Goal: Task Accomplishment & Management: Use online tool/utility

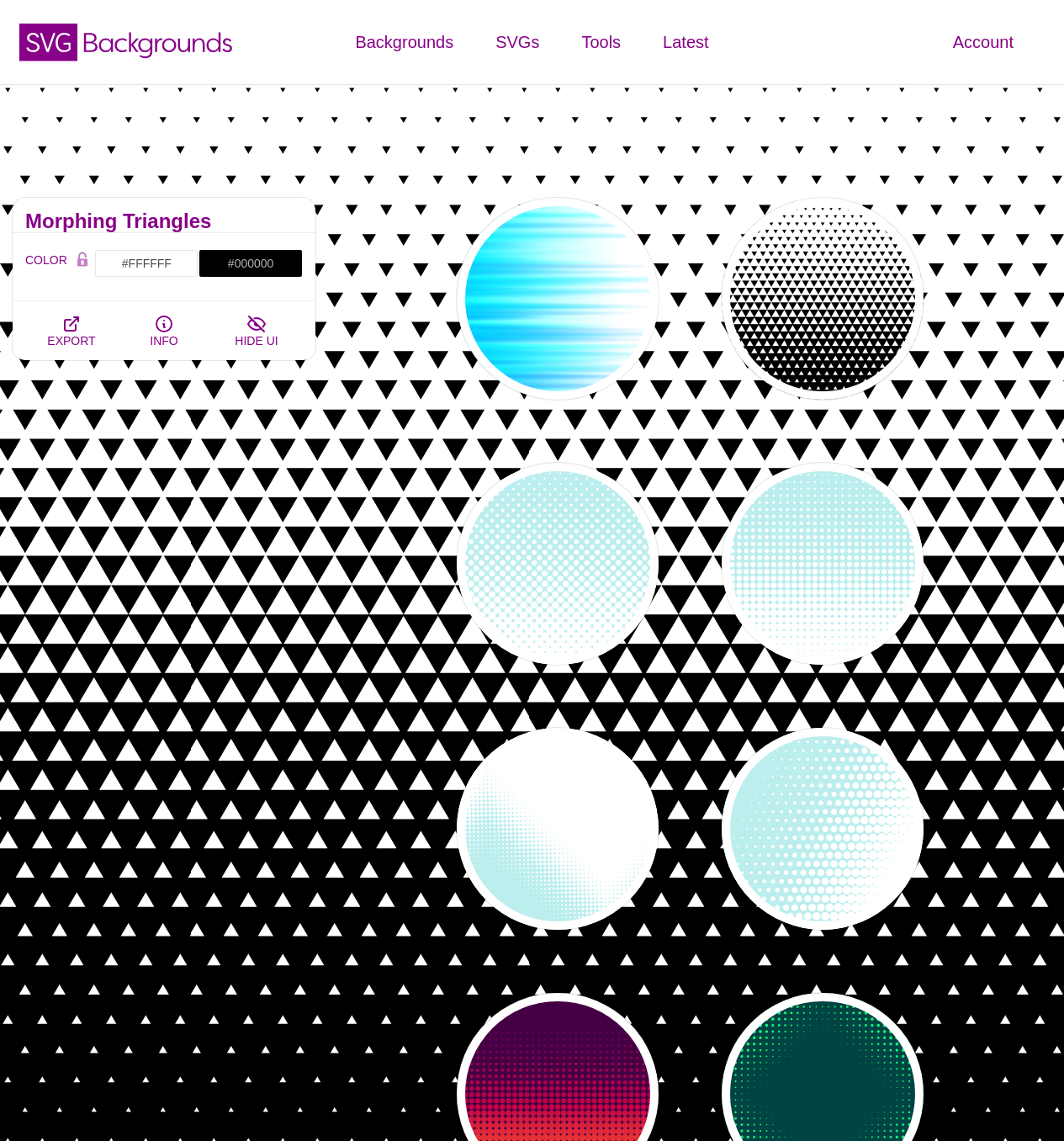
click at [296, 663] on div "Fades and Halftones This collection of backgrounds takes linear gradients to th…" at bounding box center [164, 1094] width 328 height 1817
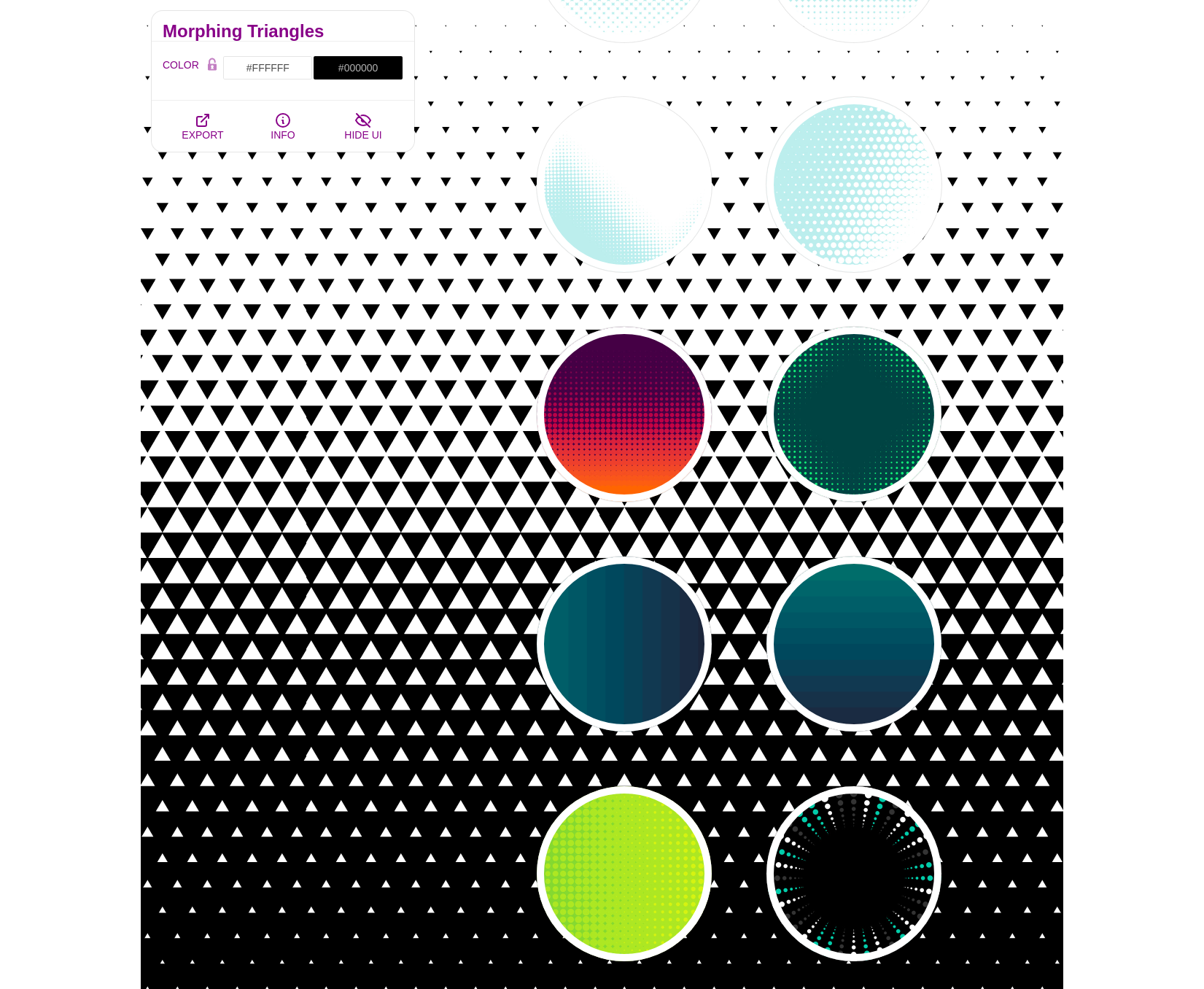
scroll to position [338, 0]
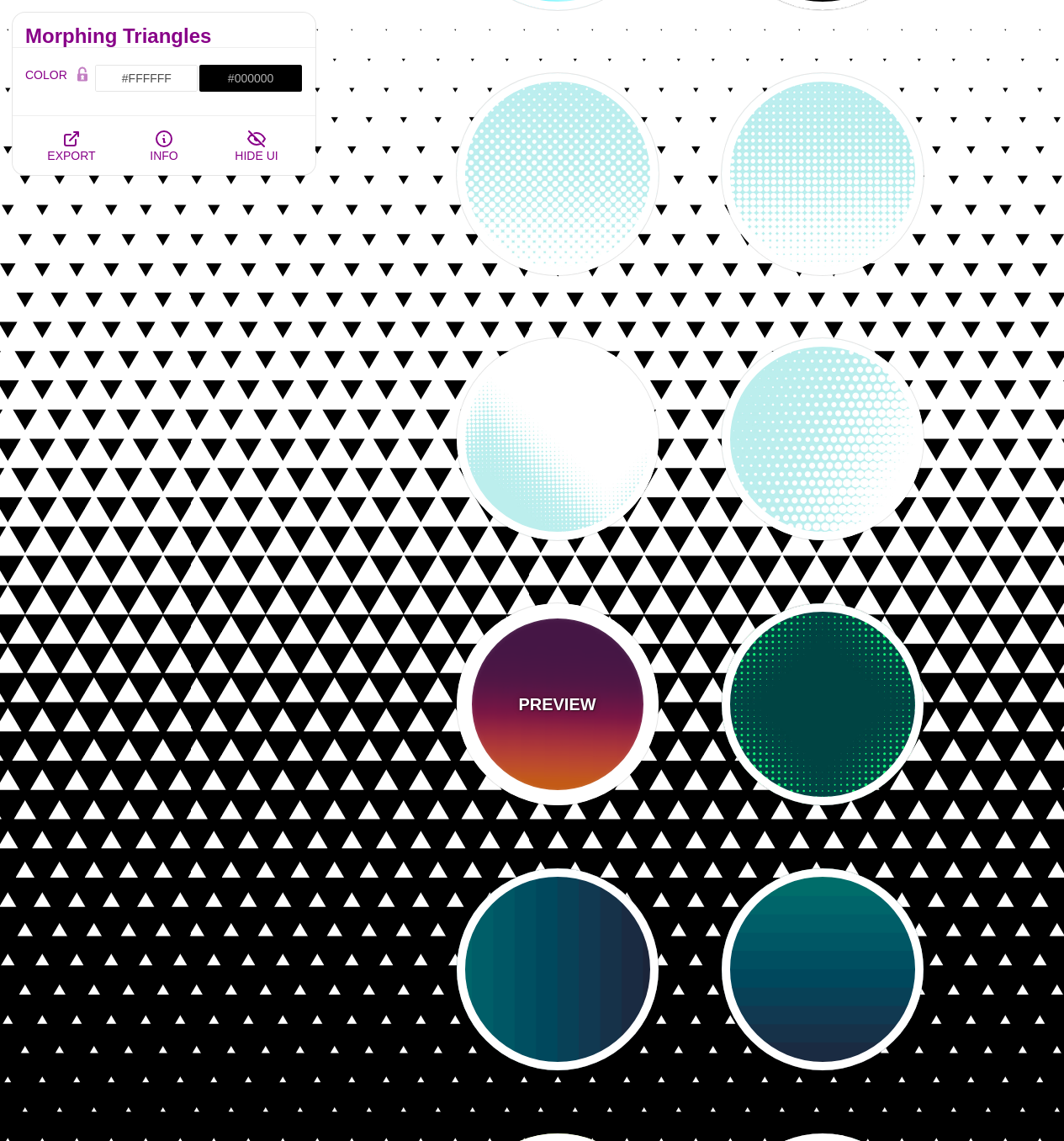
click at [543, 759] on div "PREVIEW" at bounding box center [558, 704] width 202 height 202
type input "#440044"
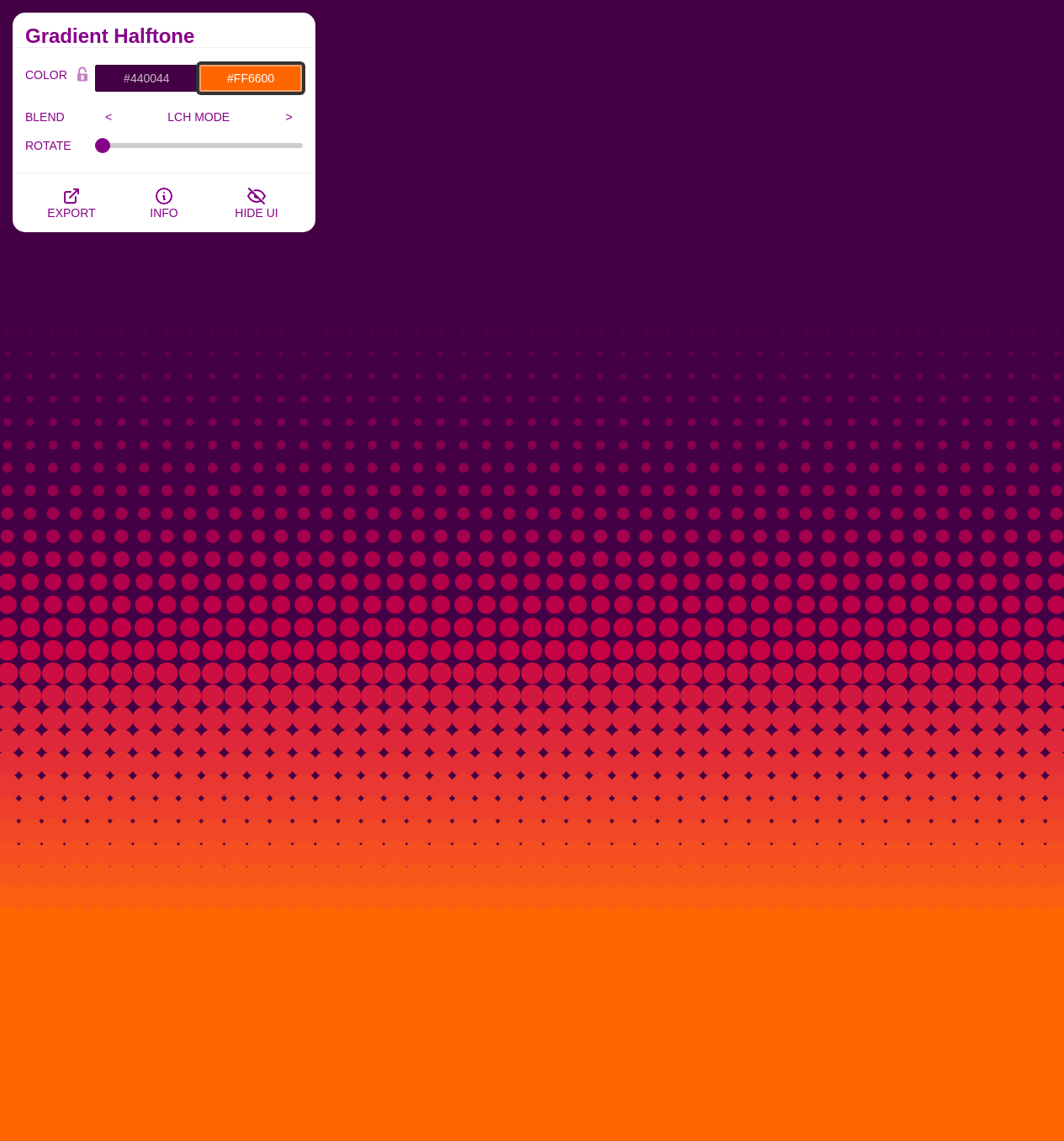
click at [275, 81] on input "#FF6600" at bounding box center [250, 79] width 104 height 29
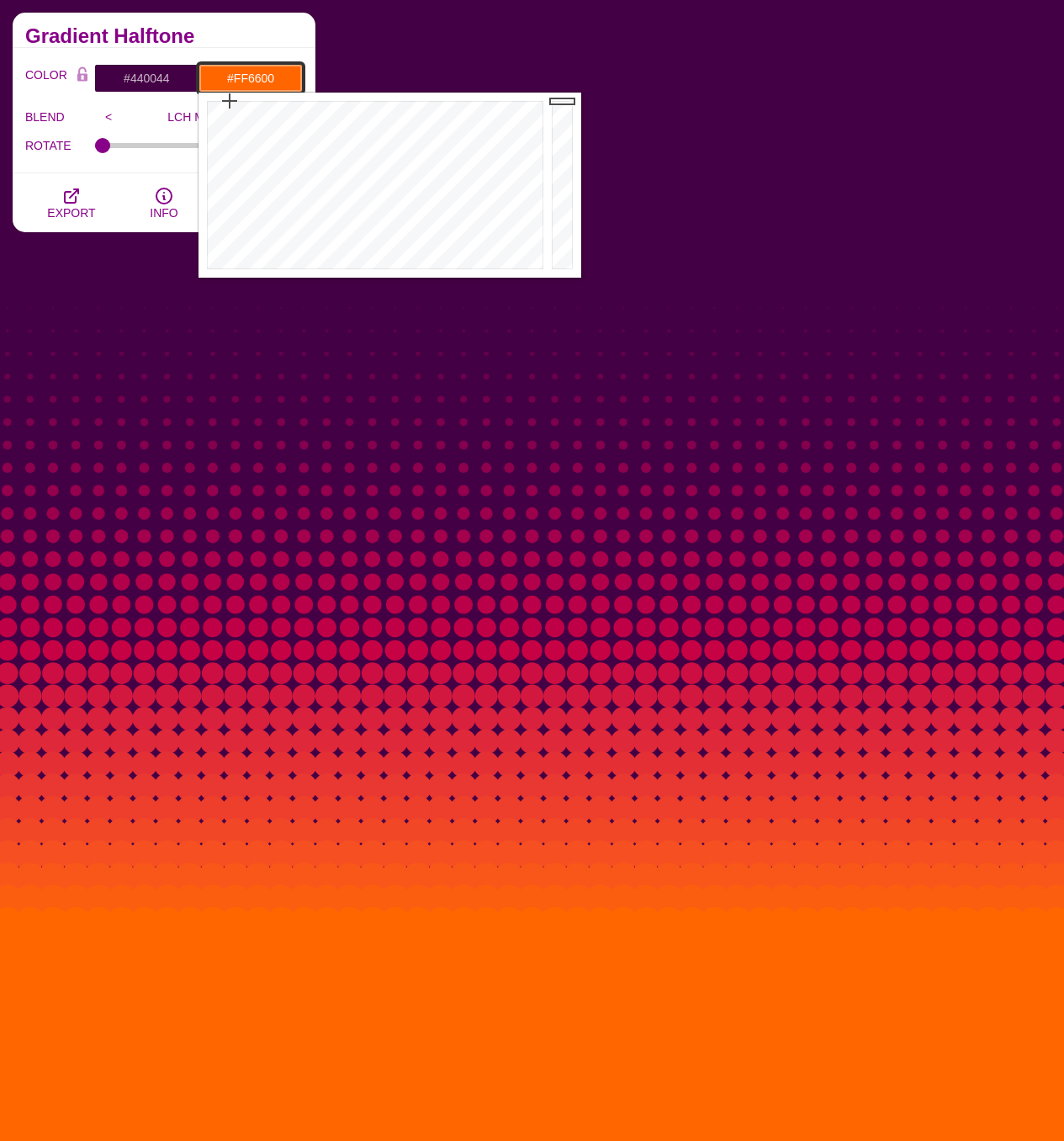
paste input "AD9865"
type input "#AD9865"
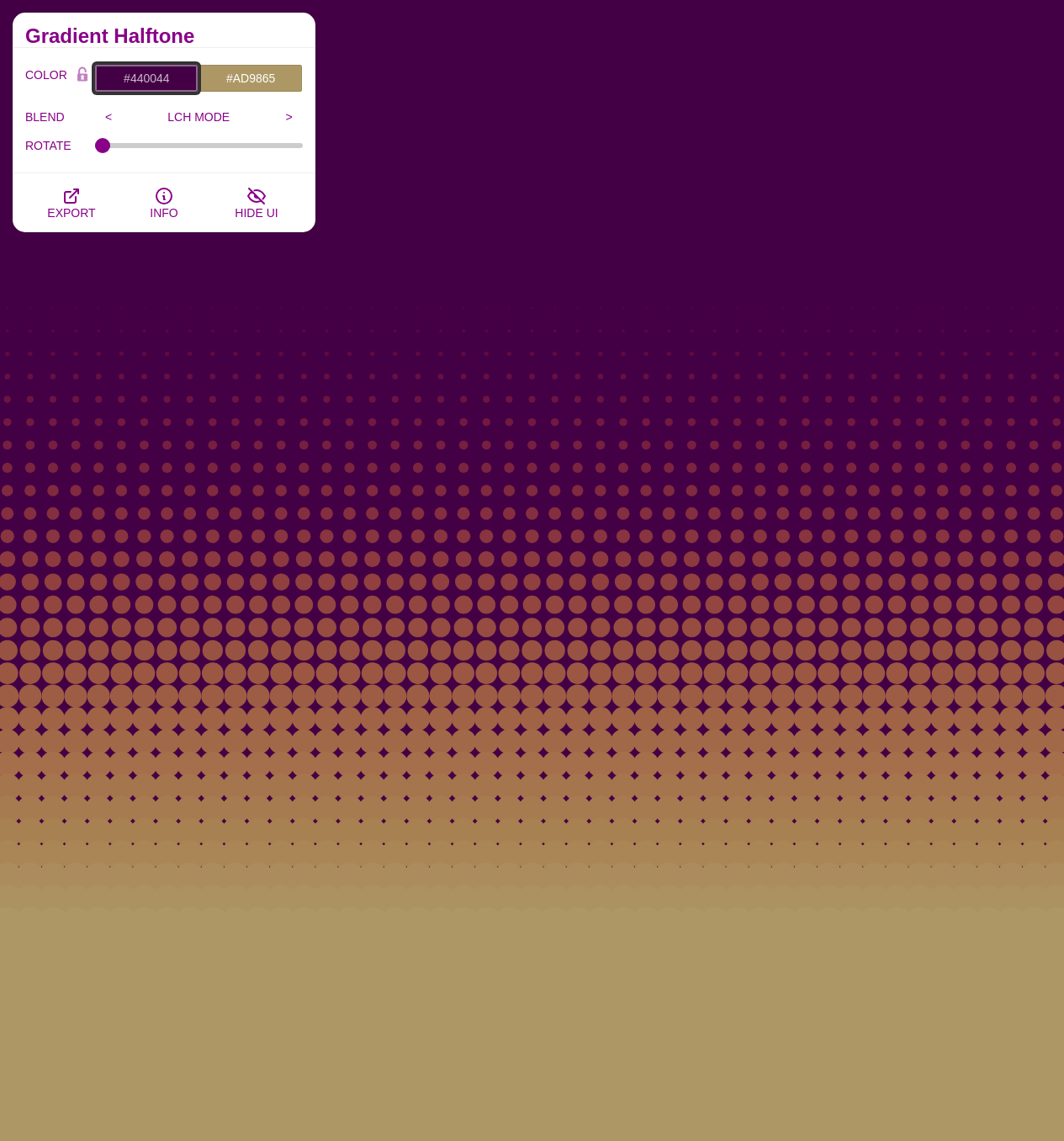
click at [161, 81] on input "#440044" at bounding box center [145, 79] width 104 height 29
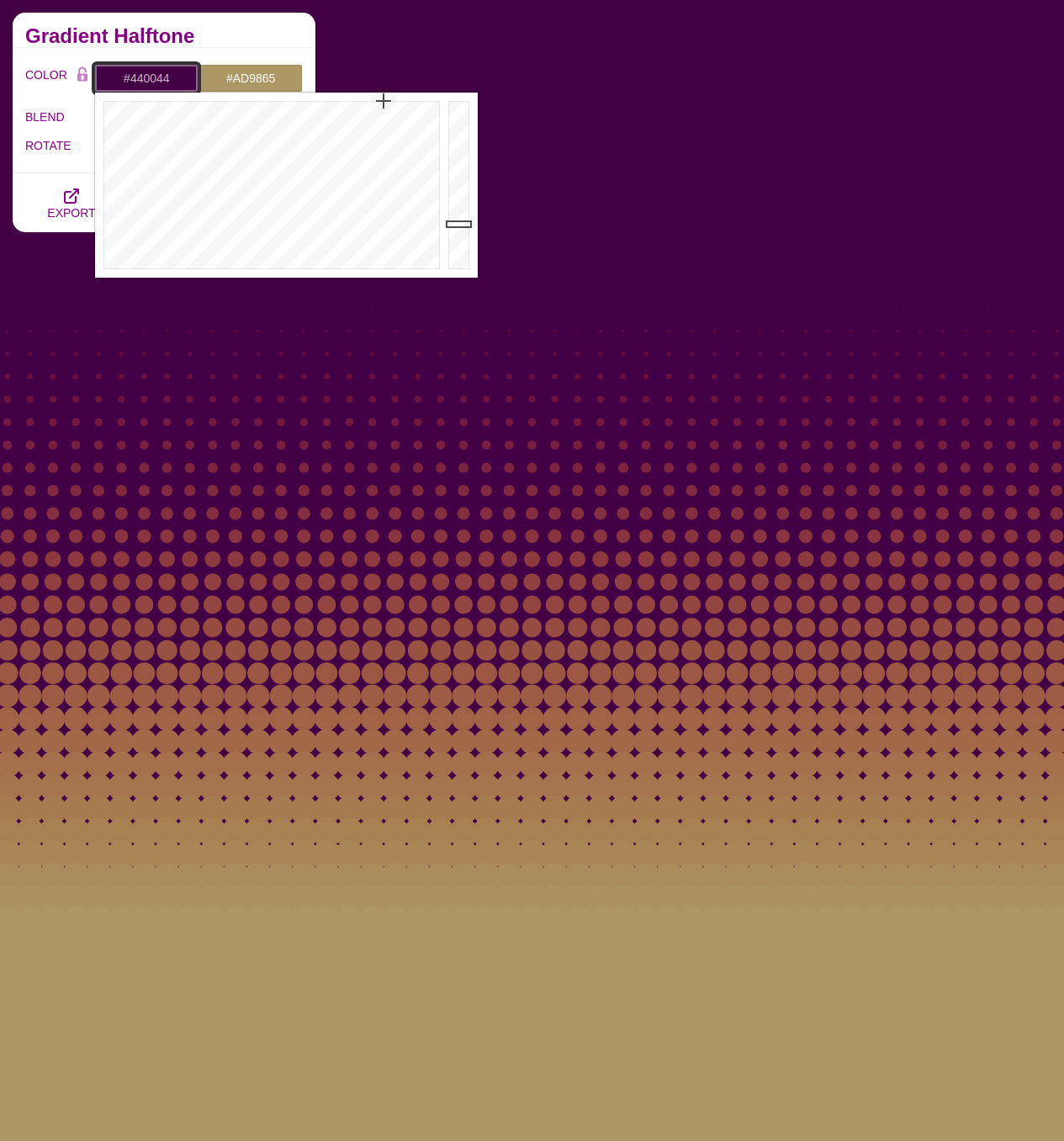
click at [161, 81] on input "#440044" at bounding box center [145, 79] width 104 height 29
click at [161, 80] on input "#440044" at bounding box center [145, 79] width 104 height 29
type input "#000000"
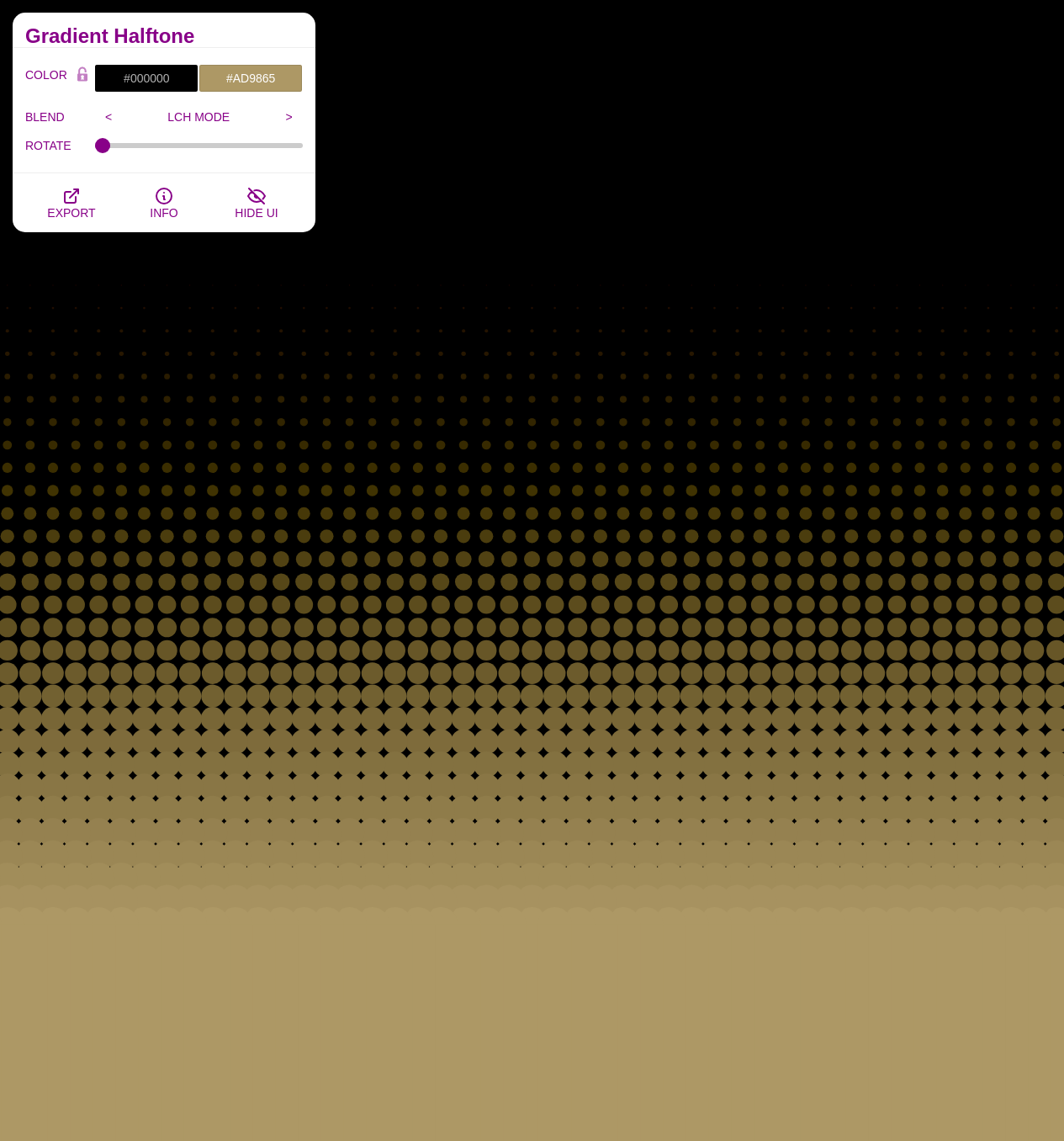
click at [207, 372] on div "Fades and Halftones This collection of backgrounds takes linear gradients to th…" at bounding box center [164, 906] width 328 height 1817
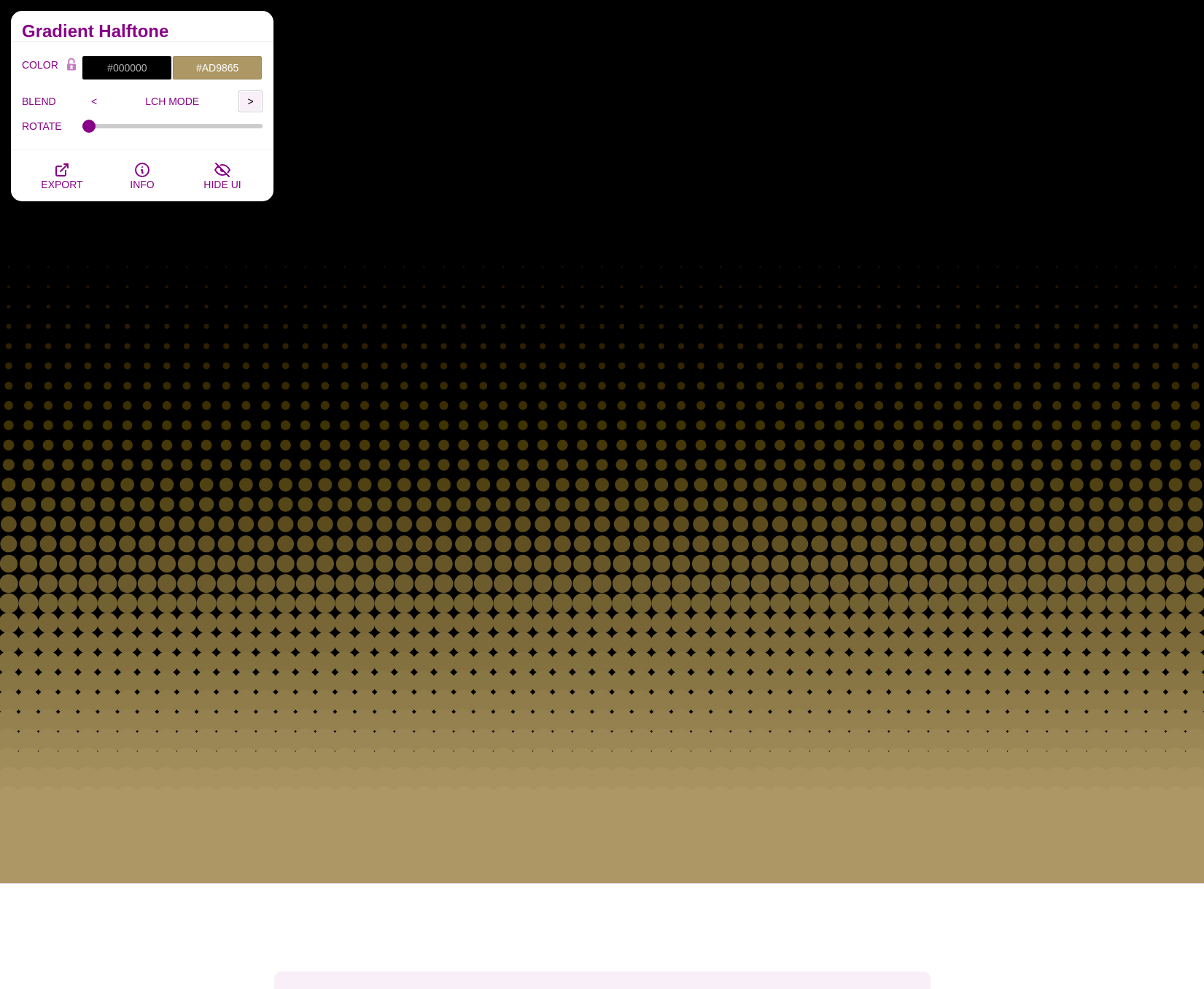
click at [250, 101] on input ">" at bounding box center [250, 101] width 24 height 22
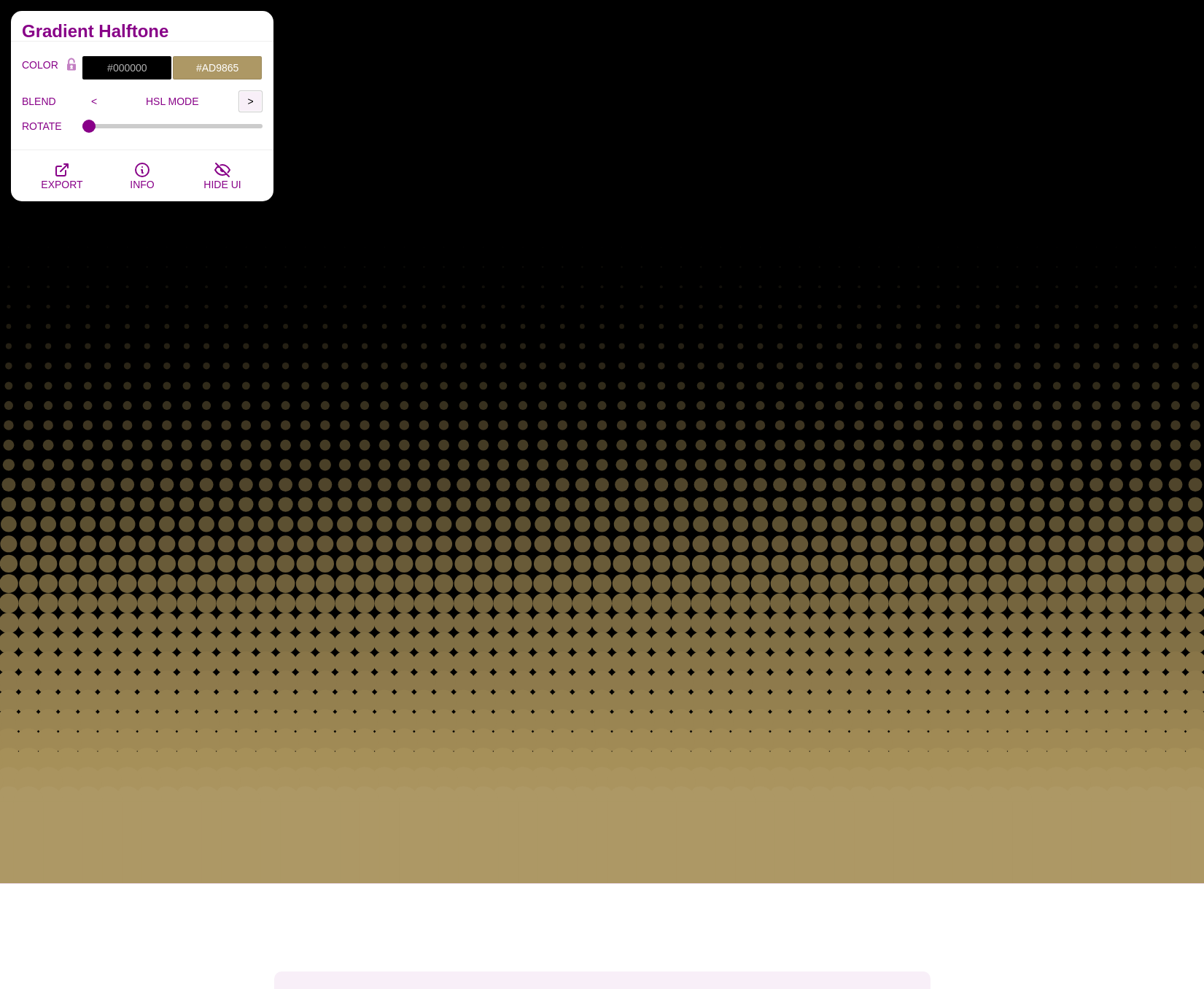
click at [250, 101] on input ">" at bounding box center [250, 101] width 24 height 22
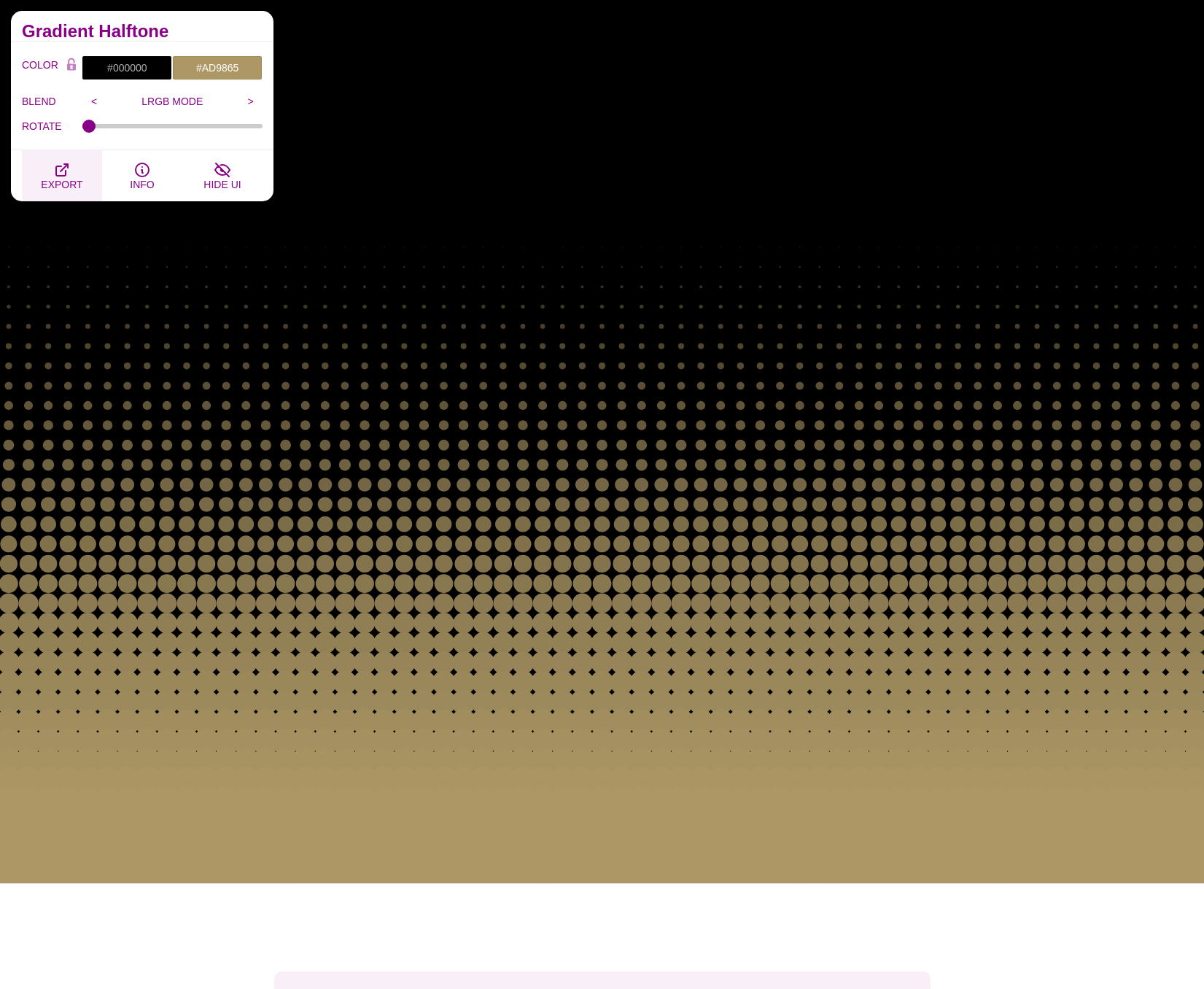
click at [56, 177] on icon "button" at bounding box center [62, 170] width 18 height 18
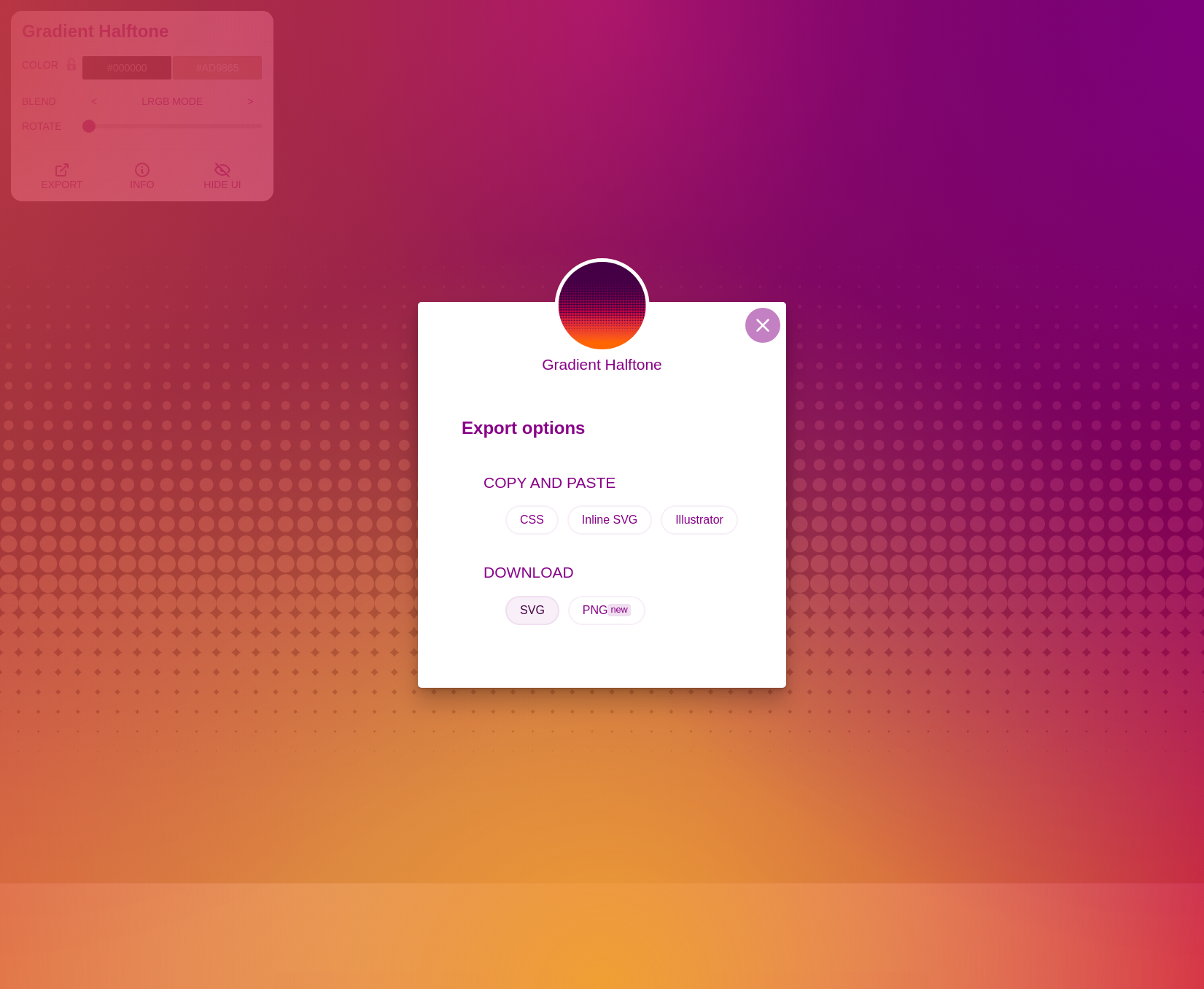
click at [532, 612] on button "SVG" at bounding box center [532, 610] width 54 height 29
